Goal: Find specific page/section

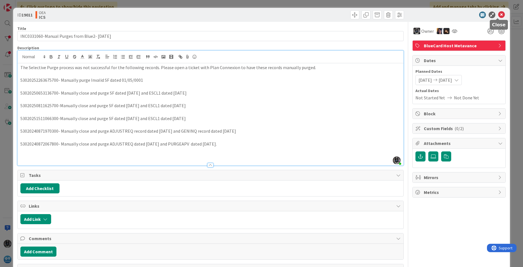
drag, startPoint x: 497, startPoint y: 14, endPoint x: 394, endPoint y: 20, distance: 103.5
click at [348, 14] on icon at bounding box center [501, 14] width 7 height 7
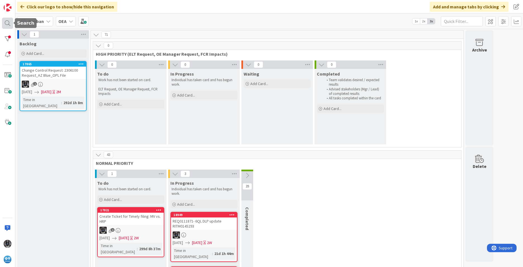
click at [7, 20] on div at bounding box center [7, 23] width 11 height 11
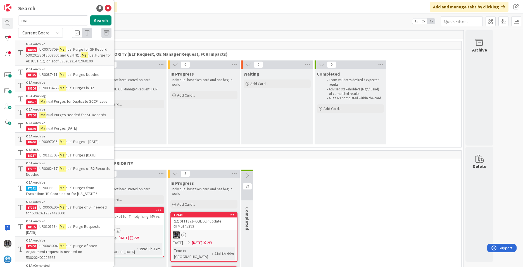
type input "m"
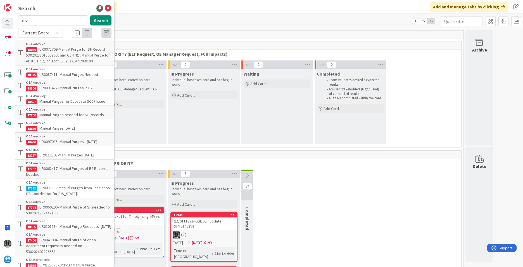
type input "xbz"
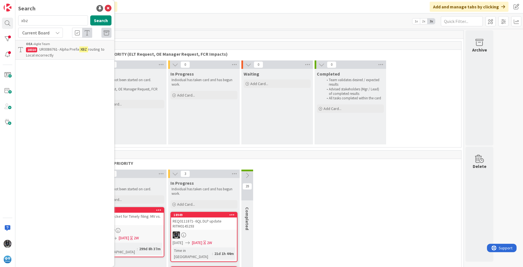
click at [48, 50] on span "UR0086761- Alpha Prefix" at bounding box center [59, 49] width 40 height 5
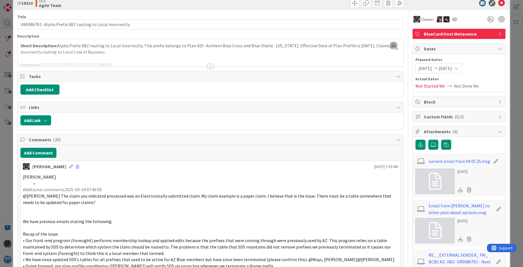
scroll to position [14, 0]
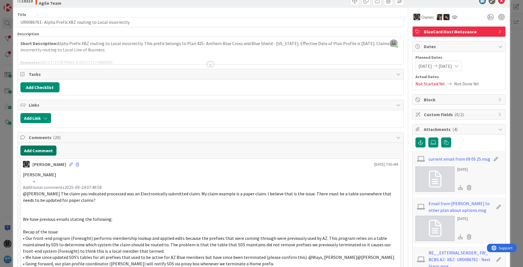
click at [29, 149] on button "Add Comment" at bounding box center [38, 150] width 36 height 10
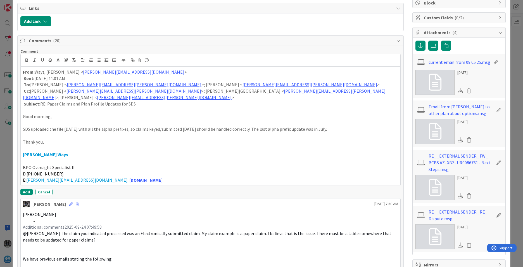
scroll to position [111, 0]
click at [29, 188] on button "Add" at bounding box center [26, 191] width 12 height 7
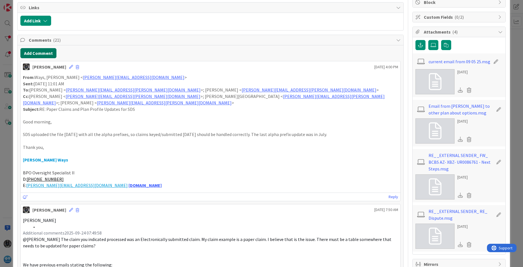
click at [45, 54] on button "Add Comment" at bounding box center [38, 53] width 36 height 10
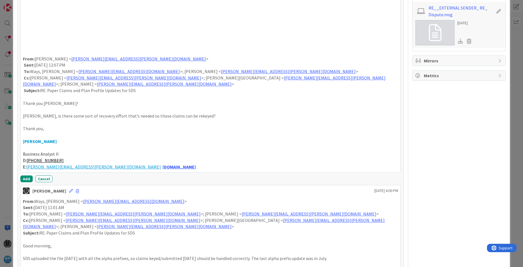
scroll to position [315, 0]
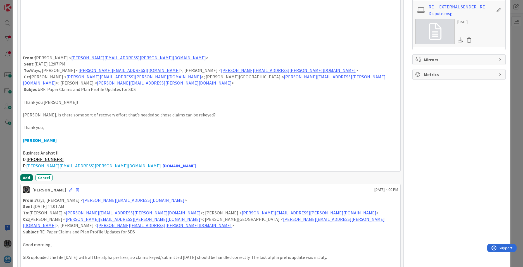
click at [26, 174] on button "Add" at bounding box center [26, 177] width 12 height 7
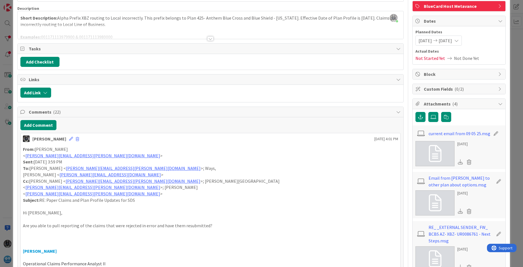
scroll to position [0, 0]
